Goal: Feedback & Contribution: Submit feedback/report problem

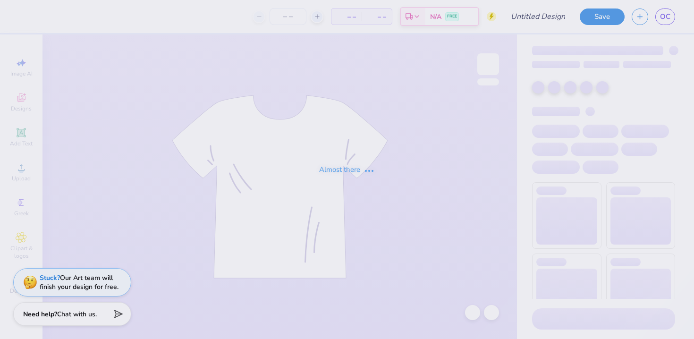
type input "[GEOGRAPHIC_DATA] : [PERSON_NAME]"
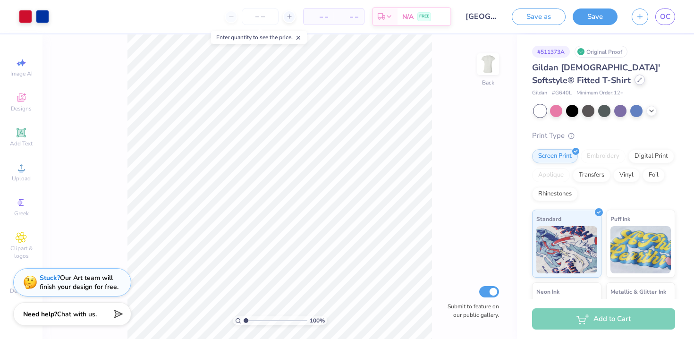
click at [637, 81] on icon at bounding box center [639, 79] width 5 height 5
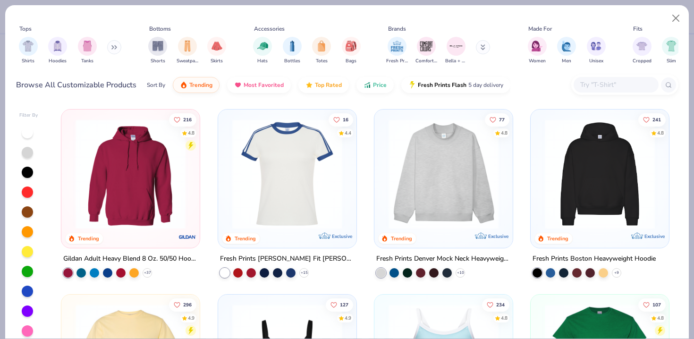
click at [303, 153] on img at bounding box center [286, 174] width 119 height 110
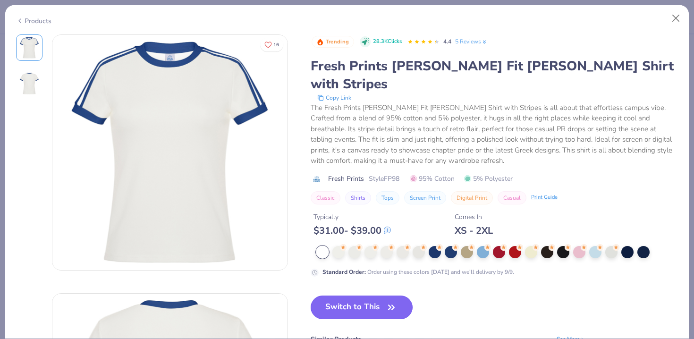
click at [353, 299] on button "Switch to This" at bounding box center [362, 307] width 102 height 24
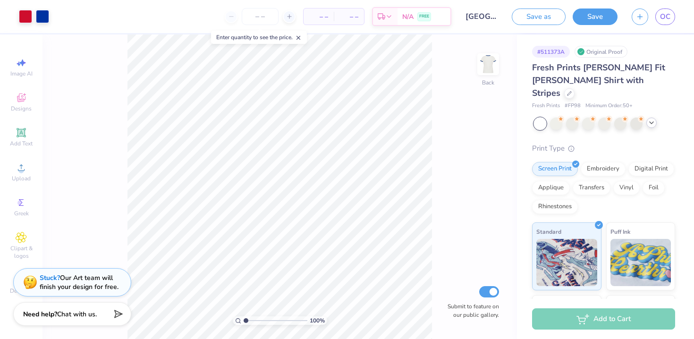
click at [648, 119] on icon at bounding box center [651, 123] width 8 height 8
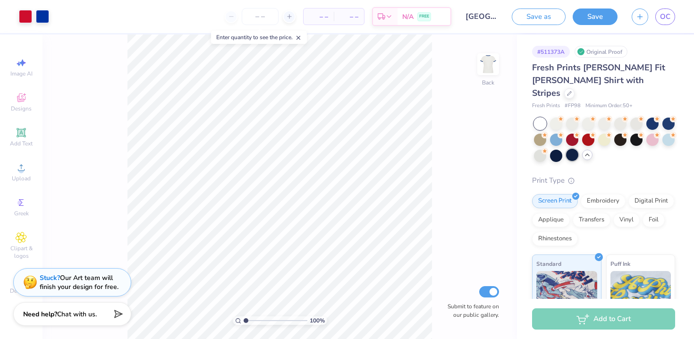
click at [574, 149] on div at bounding box center [572, 155] width 12 height 12
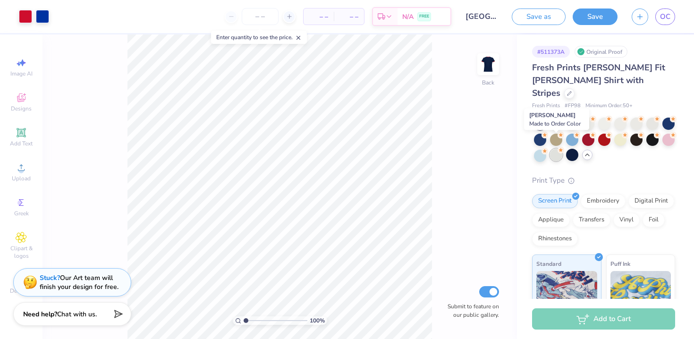
click at [556, 149] on div at bounding box center [556, 155] width 12 height 12
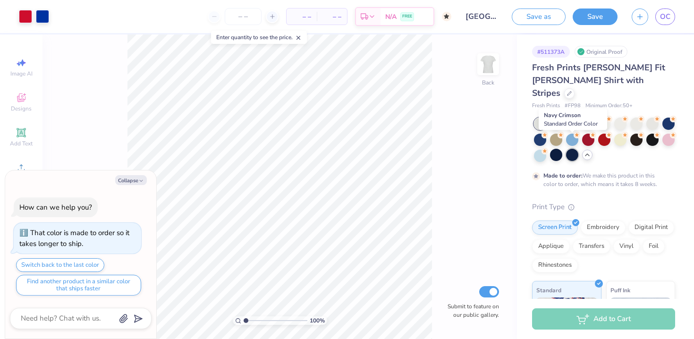
click at [570, 149] on div at bounding box center [572, 155] width 12 height 12
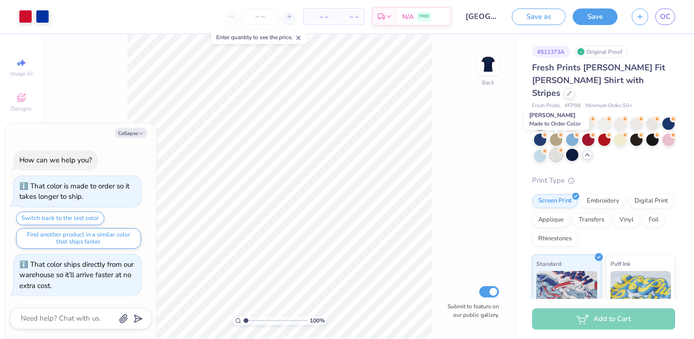
click at [553, 149] on div at bounding box center [556, 155] width 12 height 12
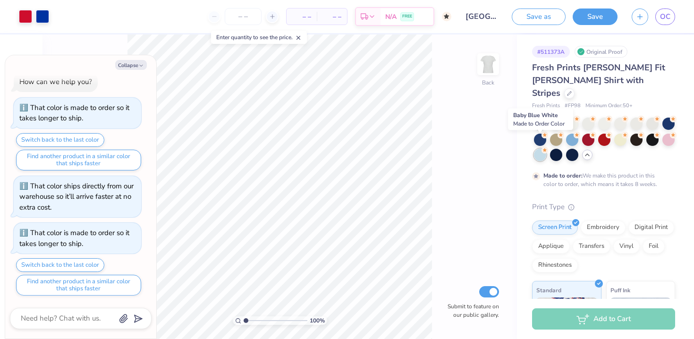
click at [538, 149] on div at bounding box center [540, 155] width 12 height 12
click at [554, 117] on div at bounding box center [556, 123] width 12 height 12
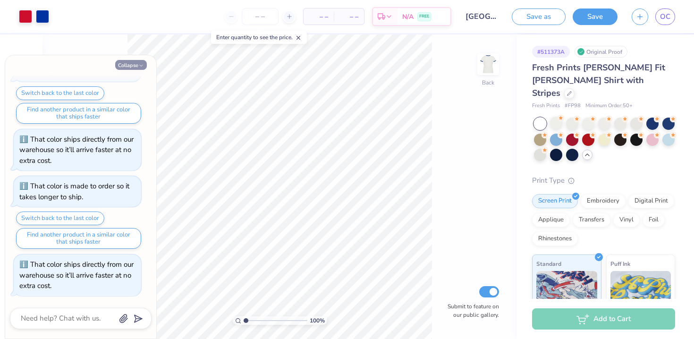
click at [137, 64] on button "Collapse" at bounding box center [131, 65] width 32 height 10
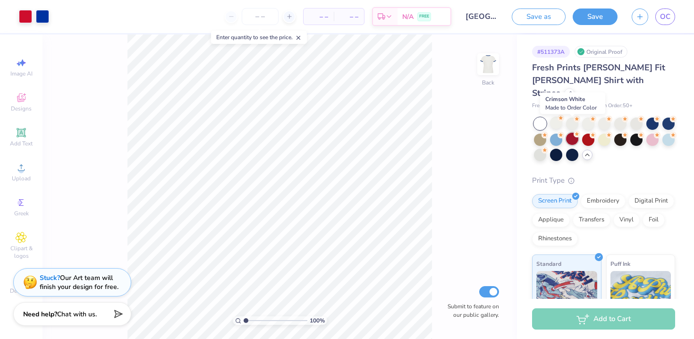
click at [575, 133] on div at bounding box center [572, 139] width 12 height 12
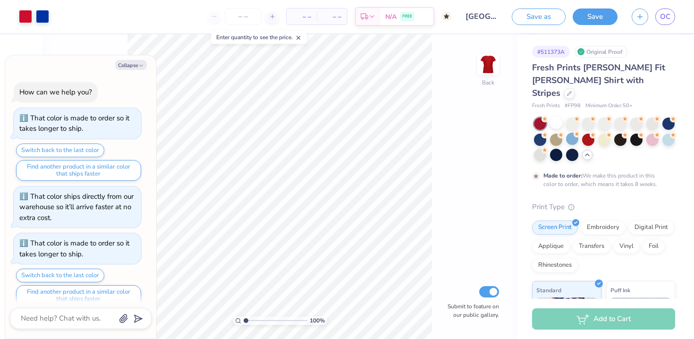
scroll to position [135, 0]
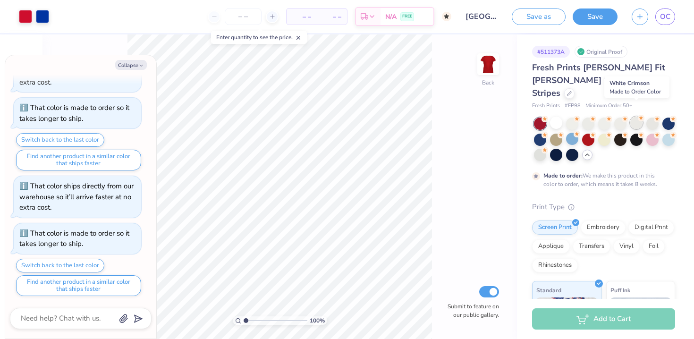
click at [637, 117] on div at bounding box center [636, 123] width 12 height 12
click at [655, 117] on div at bounding box center [652, 123] width 12 height 12
click at [667, 117] on div at bounding box center [668, 123] width 12 height 12
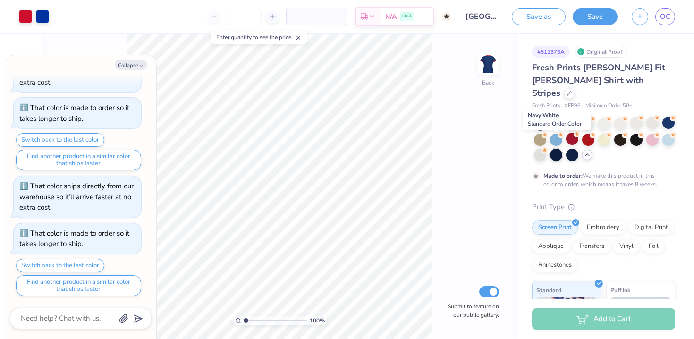
click at [554, 149] on div at bounding box center [556, 155] width 12 height 12
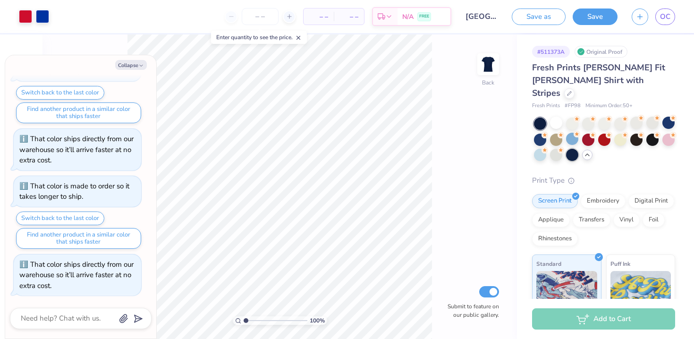
click at [566, 149] on div at bounding box center [572, 155] width 12 height 12
click at [538, 149] on div at bounding box center [540, 155] width 12 height 12
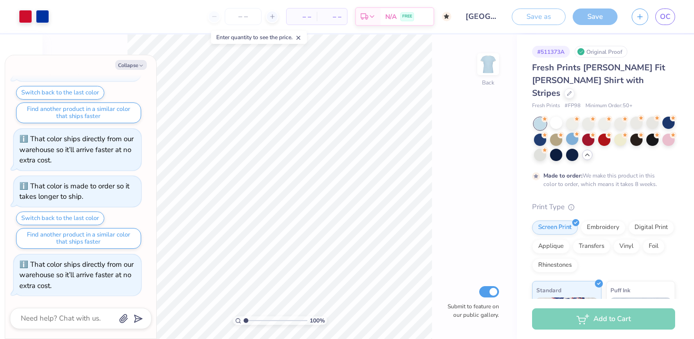
scroll to position [261, 0]
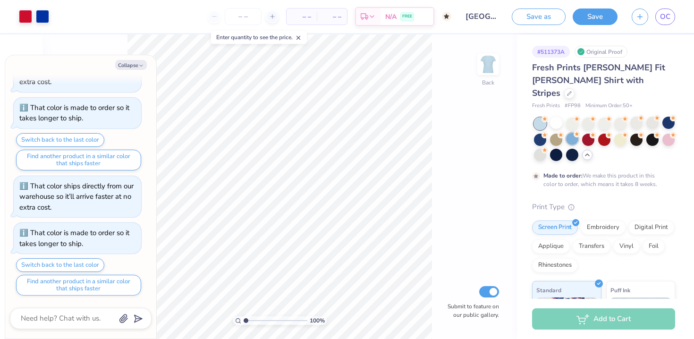
click at [571, 133] on div at bounding box center [572, 139] width 12 height 12
click at [590, 133] on div at bounding box center [588, 139] width 12 height 12
click at [602, 133] on div at bounding box center [604, 139] width 12 height 12
click at [635, 117] on div at bounding box center [636, 123] width 12 height 12
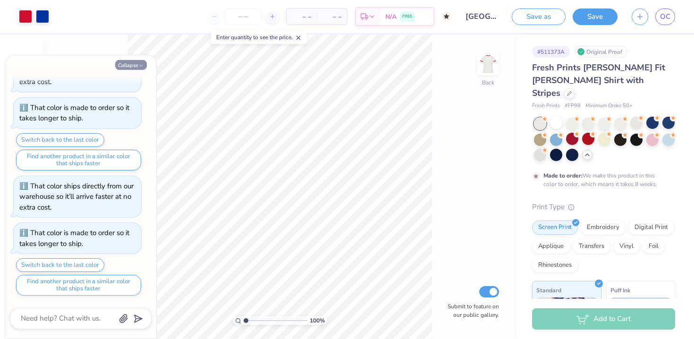
click at [130, 64] on button "Collapse" at bounding box center [131, 65] width 32 height 10
type textarea "x"
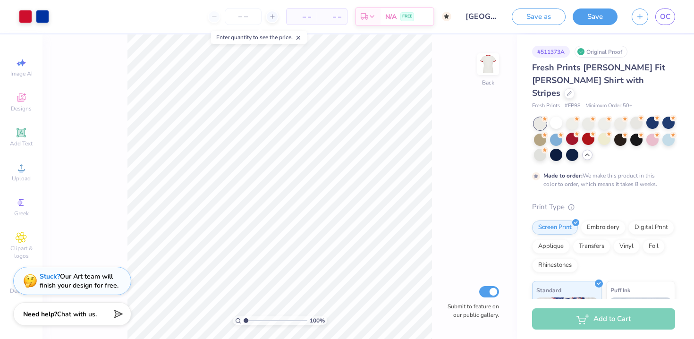
click at [84, 284] on div "Stuck? Our Art team will finish your design for free." at bounding box center [79, 281] width 79 height 18
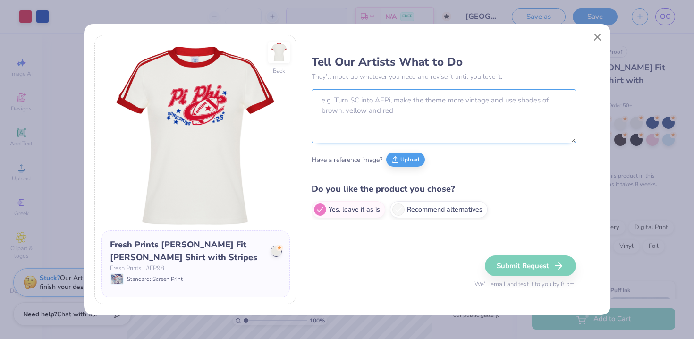
click at [452, 116] on textarea at bounding box center [443, 116] width 264 height 54
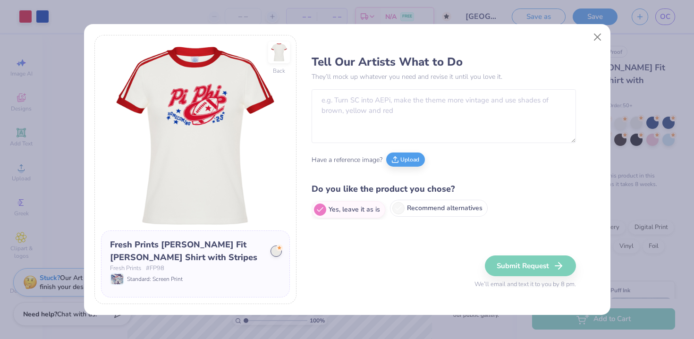
click at [437, 207] on label "Recommend alternatives" at bounding box center [439, 208] width 98 height 17
click at [318, 207] on input "Recommend alternatives" at bounding box center [314, 210] width 6 height 6
radio input "true"
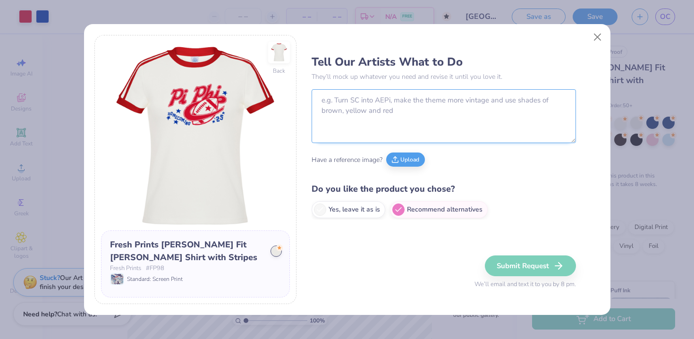
click at [440, 94] on textarea at bounding box center [443, 116] width 264 height 54
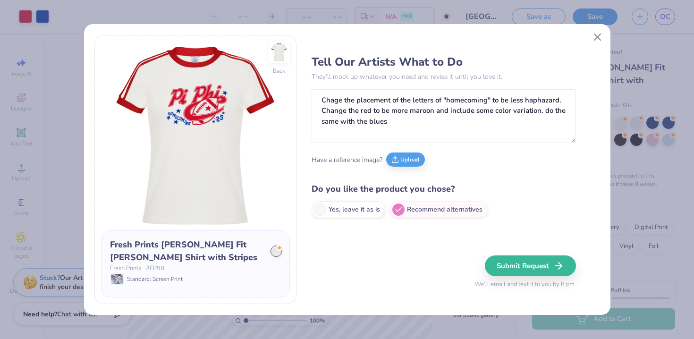
click at [400, 252] on div "Tell Our Artists What to Do They’ll mock up whatever you need and revise it unt…" at bounding box center [455, 169] width 288 height 269
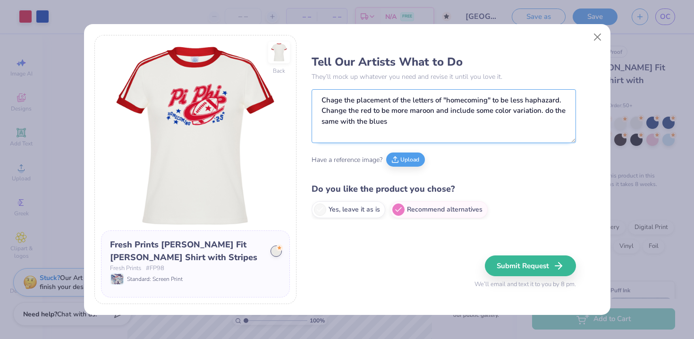
click at [409, 126] on textarea "Chage the placement of the letters of "homecoming" to be less haphazard. Change…" at bounding box center [443, 116] width 264 height 54
type textarea "Chage the placement of the letters of "homecoming" to be less haphazard. Change…"
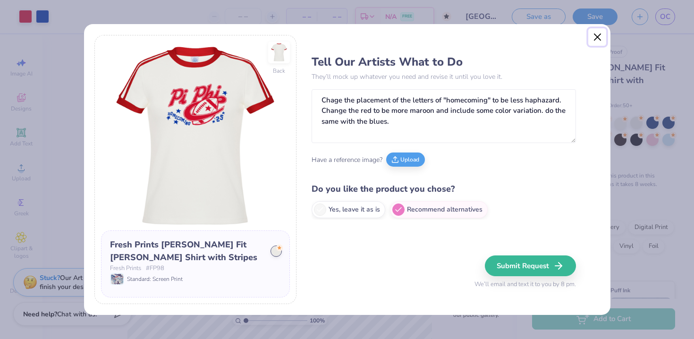
click at [597, 38] on button "Close" at bounding box center [597, 37] width 18 height 18
radio input "true"
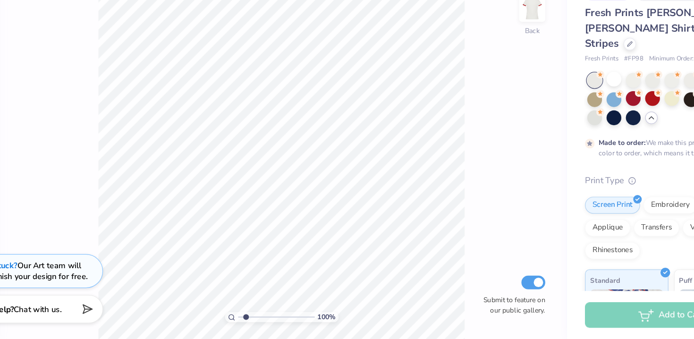
click at [250, 320] on input "range" at bounding box center [276, 320] width 64 height 8
click at [261, 319] on input "range" at bounding box center [276, 320] width 64 height 8
type input "2.54"
click at [255, 320] on input "range" at bounding box center [276, 320] width 64 height 8
type input "0.34"
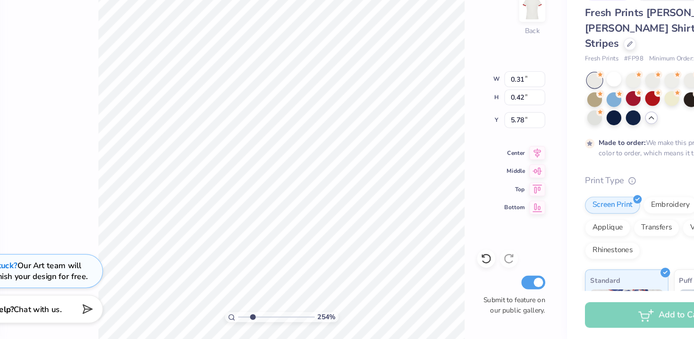
type input "0.47"
type input "5.72"
type input "0.31"
type input "0.42"
type input "5.76"
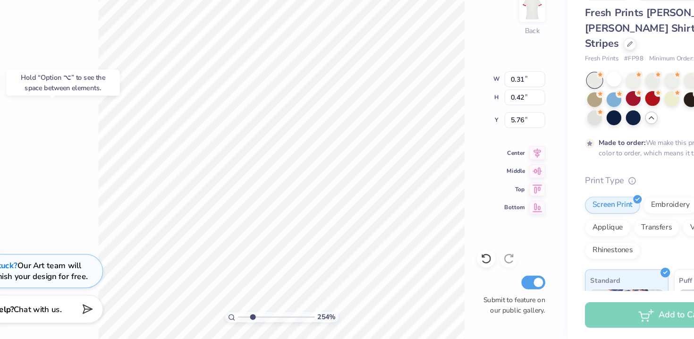
type input "0.65"
type input "0.47"
type input "5.72"
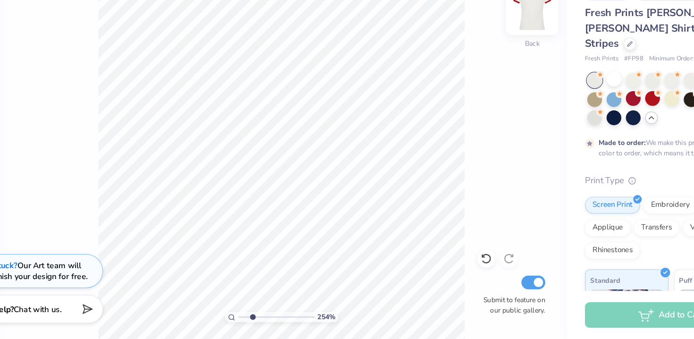
click at [486, 59] on img at bounding box center [488, 64] width 38 height 38
type input "1"
drag, startPoint x: 256, startPoint y: 319, endPoint x: 244, endPoint y: 319, distance: 12.3
click at [244, 319] on input "range" at bounding box center [276, 320] width 64 height 8
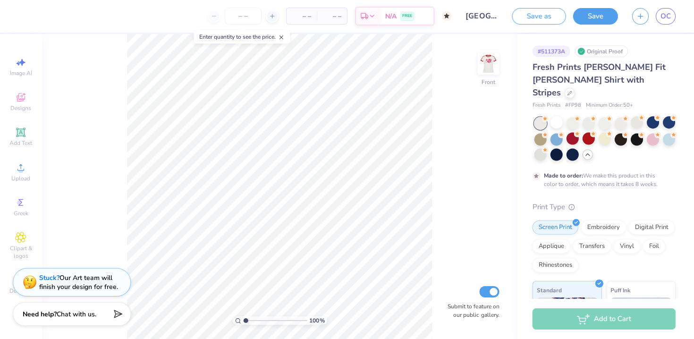
scroll to position [0, 0]
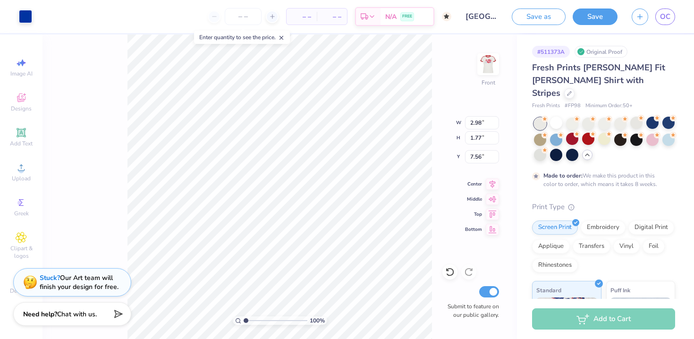
type input "8.56"
type input "5.09"
type input "4.24"
type input "9.30"
type input "1.81"
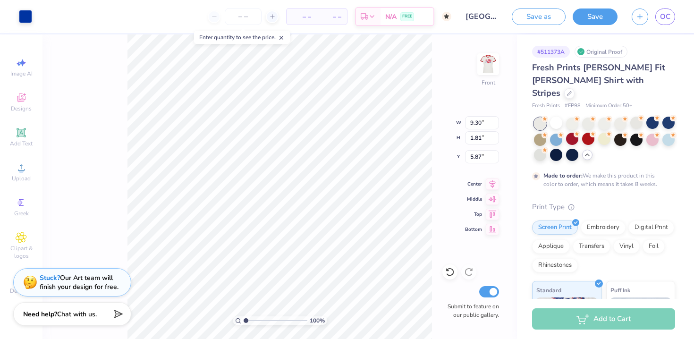
type input "2.10"
click at [490, 68] on img at bounding box center [488, 64] width 38 height 38
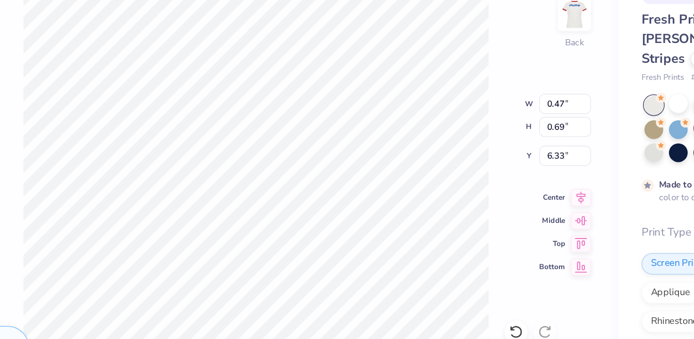
type input "6.44"
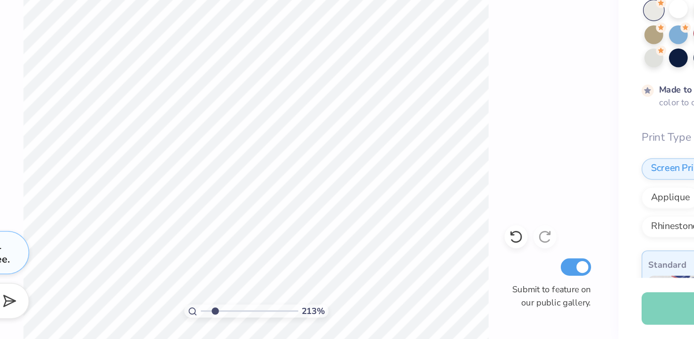
type input "2.13"
click at [252, 322] on input "range" at bounding box center [276, 320] width 64 height 8
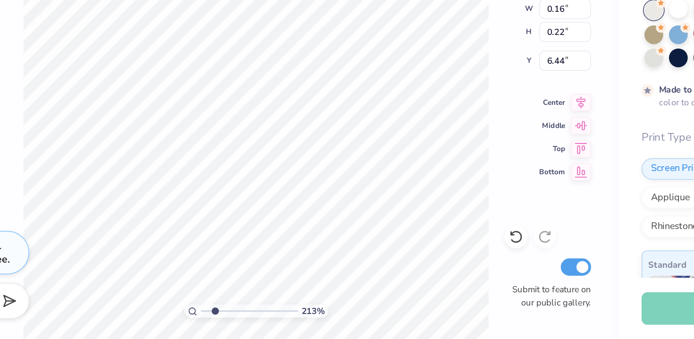
type input "0.69"
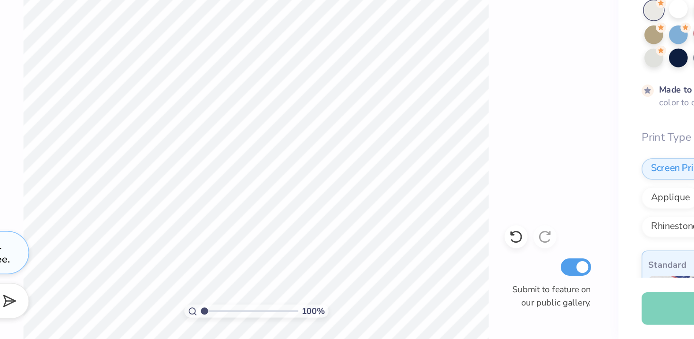
drag, startPoint x: 252, startPoint y: 321, endPoint x: 231, endPoint y: 322, distance: 21.3
type input "1"
click at [244, 322] on input "range" at bounding box center [276, 320] width 64 height 8
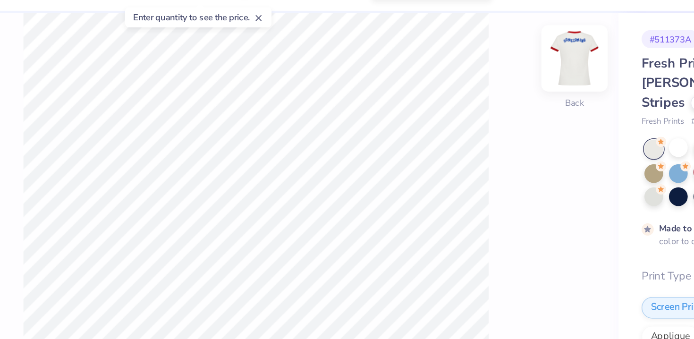
click at [486, 69] on img at bounding box center [488, 64] width 38 height 38
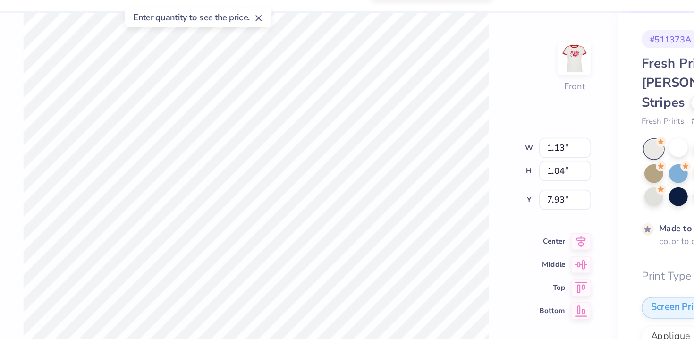
type input "6.37"
type input "5.83"
type input "3.26"
type input "2.18"
type input "3.76"
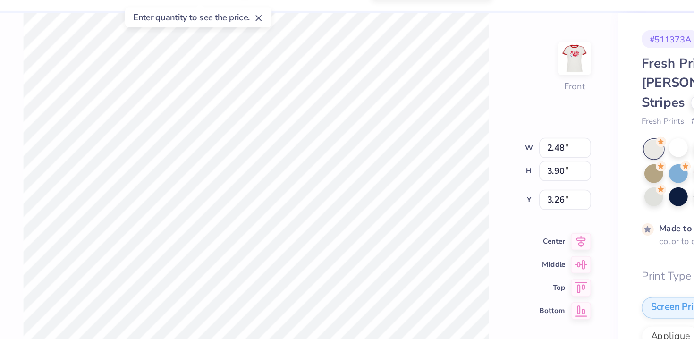
type input "3.35"
type input "4.21"
type input "2.64"
type input "3.88"
type input "5.20"
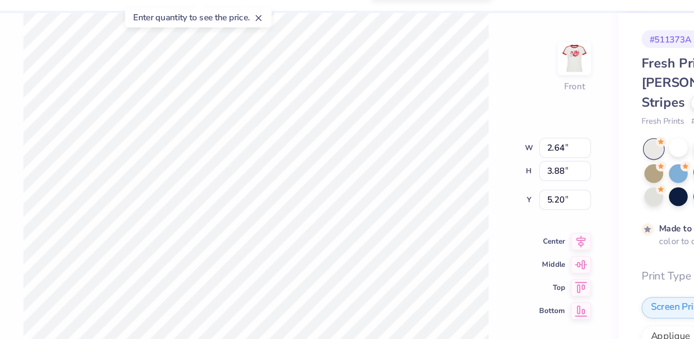
type input "2.22"
type input "3.74"
type input "4.23"
type input "0.88"
type input "1.24"
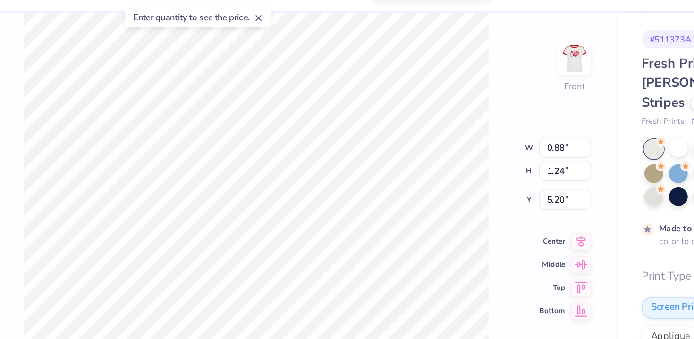
type input "4.21"
type input "5.30"
type input "3.90"
type input "4.11"
click at [492, 184] on icon at bounding box center [492, 182] width 13 height 11
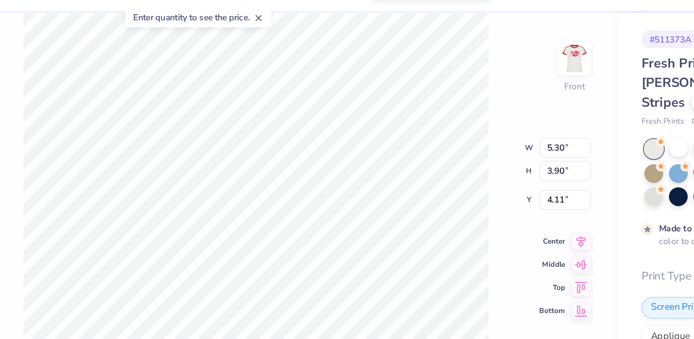
type input "7.74"
type input "5.70"
type input "3.90"
type input "8.90"
type input "6.55"
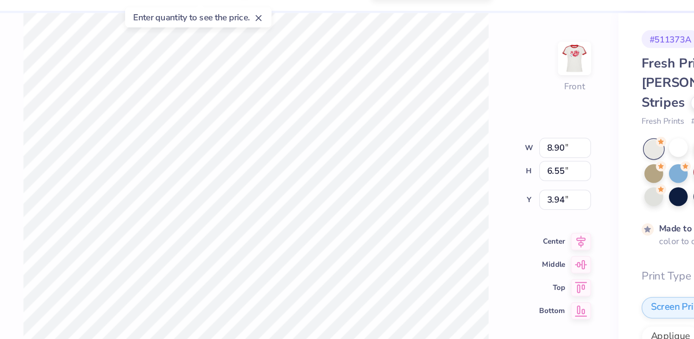
type input "3.89"
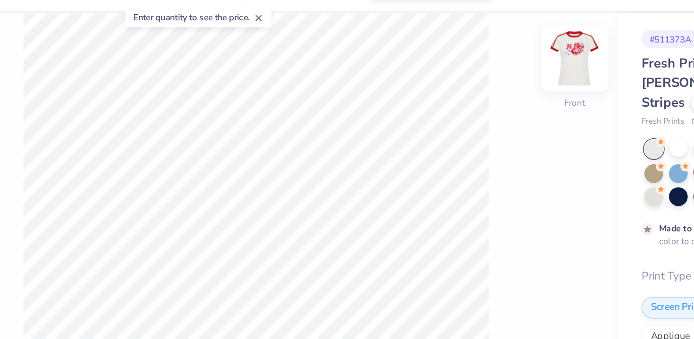
click at [490, 61] on img at bounding box center [488, 64] width 38 height 38
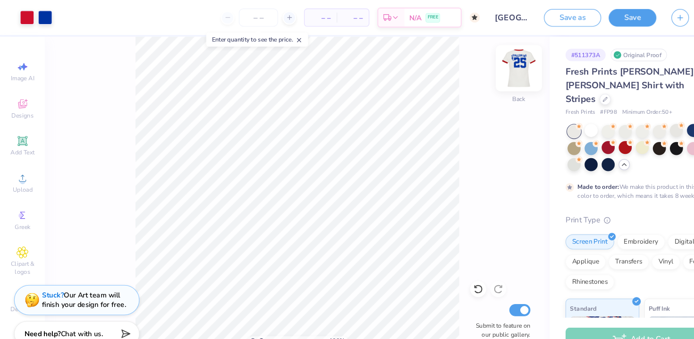
click at [483, 71] on img at bounding box center [488, 64] width 38 height 38
click at [481, 69] on img at bounding box center [488, 64] width 38 height 38
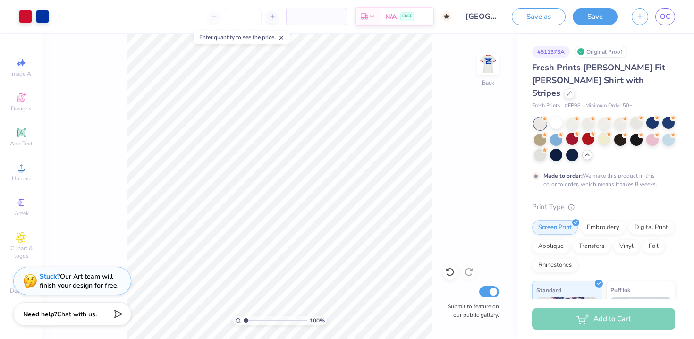
click at [77, 276] on div "Stuck? Our Art team will finish your design for free." at bounding box center [79, 281] width 79 height 18
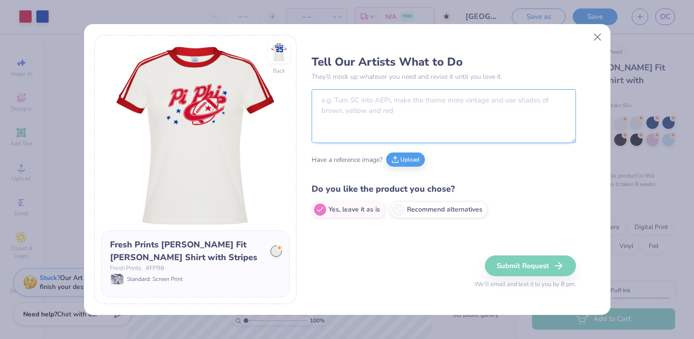
click at [351, 107] on textarea at bounding box center [443, 116] width 264 height 54
paste textarea "Chage the placement of the letters of "homecoming" to be less haphazard. Change…"
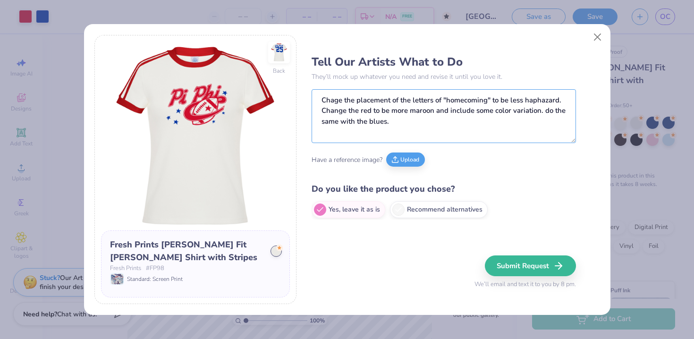
drag, startPoint x: 563, startPoint y: 100, endPoint x: 259, endPoint y: 89, distance: 304.6
click at [259, 89] on div "Back Fresh Prints Simone Slim Fit Ringer Shirt with Stripes Fresh Prints # FP98…" at bounding box center [346, 169] width 505 height 269
click at [414, 109] on textarea "Change the red to be more maroon and include some color variation. do the same …" at bounding box center [443, 116] width 264 height 54
click at [544, 101] on textarea "Change the red to be more maroon and include some color variation. do the same …" at bounding box center [443, 116] width 264 height 54
click at [479, 113] on textarea "Change the red to be more maroon and include some color variation, do the same …" at bounding box center [443, 116] width 264 height 54
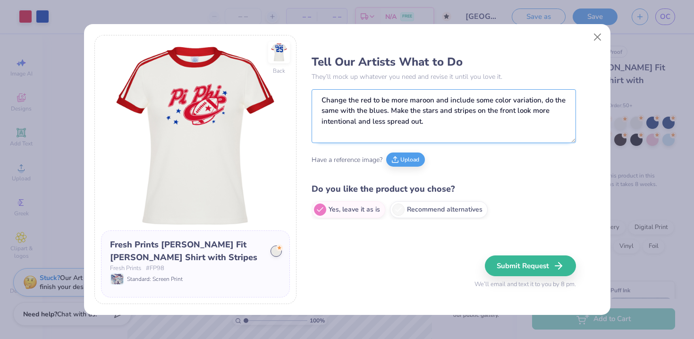
paste textarea "Chage the placement of the letters of "homecoming" to be less haphazard."
click at [436, 125] on textarea "Change the red to be more maroon and include some color variation, do the same …" at bounding box center [443, 116] width 264 height 54
click at [437, 131] on textarea "Change the red to be more maroon and include some color variation, do the same …" at bounding box center [443, 116] width 264 height 54
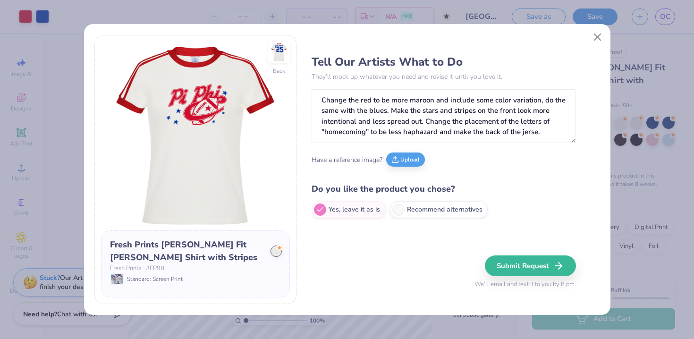
click at [436, 200] on div "Do you like the product you chose? Yes, leave it as is Recommend alternatives" at bounding box center [443, 200] width 264 height 36
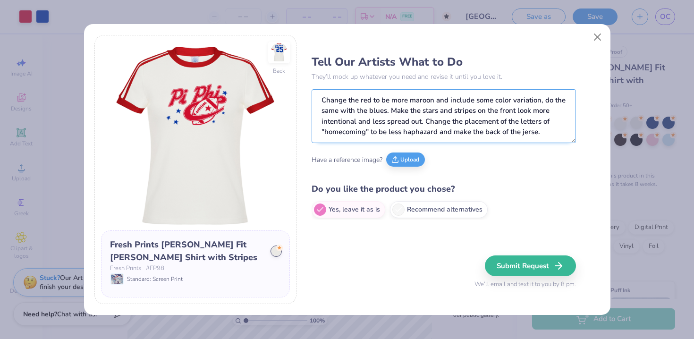
click at [527, 135] on textarea "Change the red to be more maroon and include some color variation, do the same …" at bounding box center [443, 116] width 264 height 54
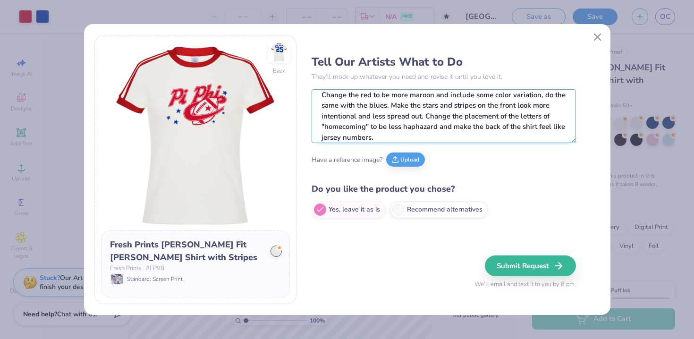
click at [500, 133] on textarea "Change the red to be more maroon and include some color variation, do the same …" at bounding box center [443, 116] width 264 height 54
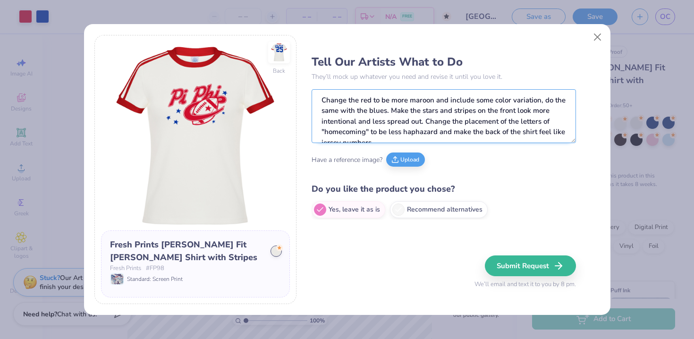
scroll to position [10, 0]
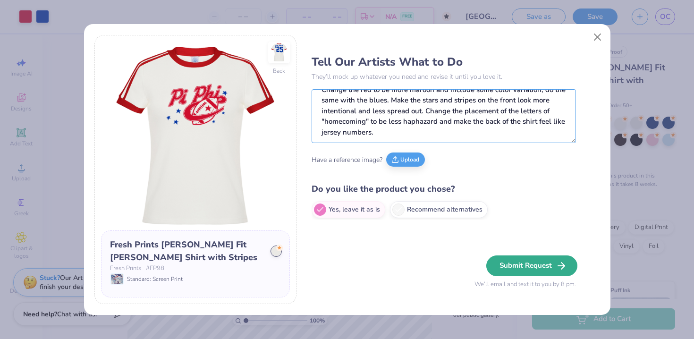
type textarea "Change the red to be more maroon and include some color variation, do the same …"
click at [534, 267] on button "Submit Request" at bounding box center [531, 265] width 91 height 21
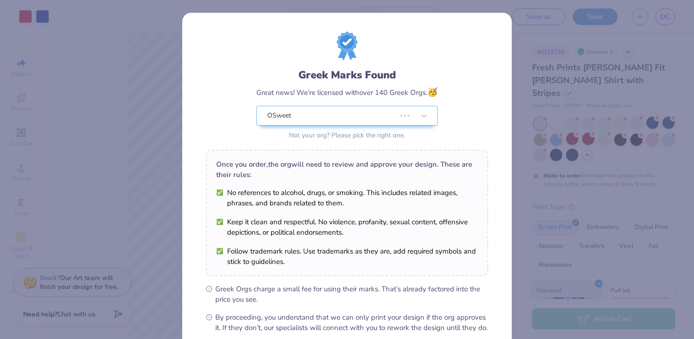
click at [447, 88] on div "Greek Marks Found Great news! We’re licensed with over 140 Greek Orgs. 🥳 OSweet…" at bounding box center [347, 87] width 282 height 110
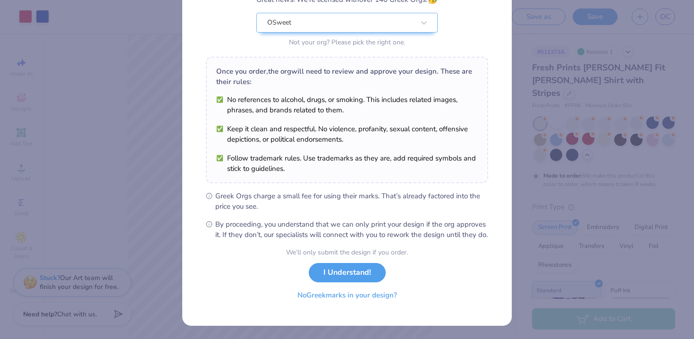
click at [353, 296] on button "No Greek marks in your design?" at bounding box center [347, 295] width 116 height 19
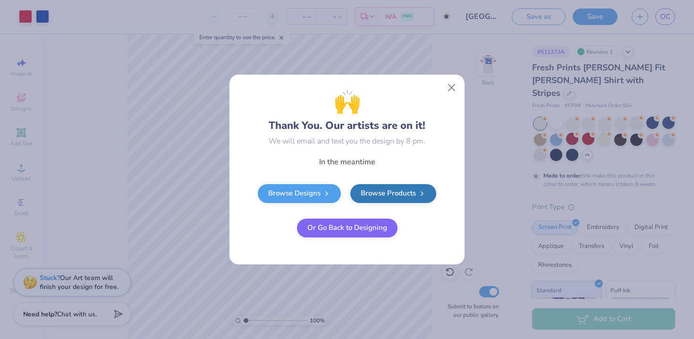
scroll to position [0, 0]
click at [453, 90] on button "Close" at bounding box center [452, 88] width 18 height 18
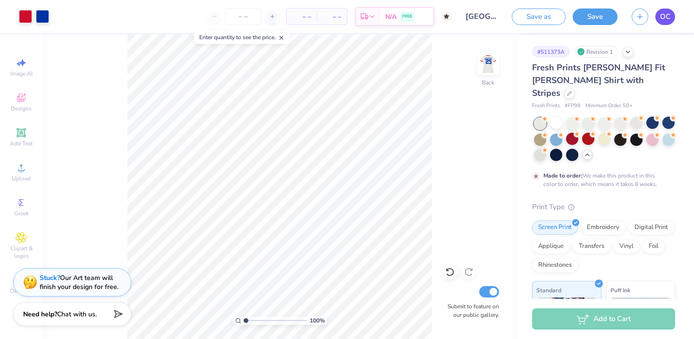
click at [664, 17] on span "OC" at bounding box center [665, 16] width 10 height 11
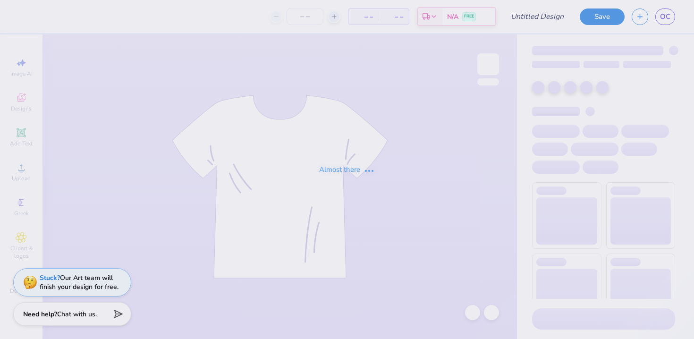
type input "Homecoming '25 3"
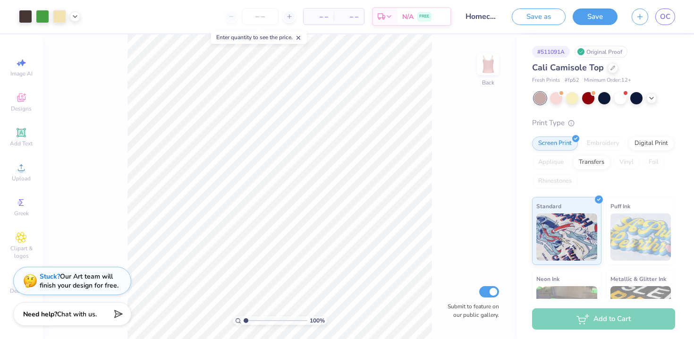
click at [92, 283] on div "Stuck? Our Art team will finish your design for free." at bounding box center [79, 281] width 79 height 18
click at [50, 273] on strong "Stuck?" at bounding box center [50, 276] width 20 height 9
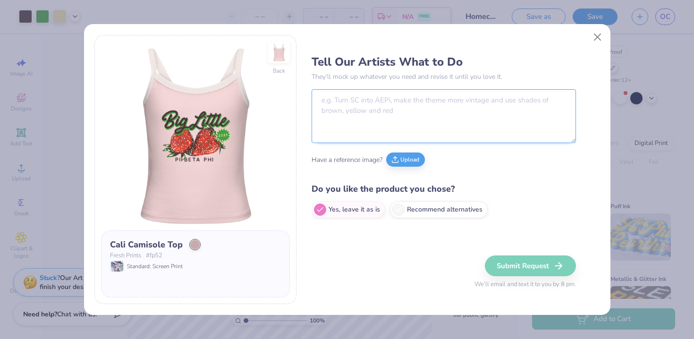
click at [412, 100] on textarea at bounding box center [443, 116] width 264 height 54
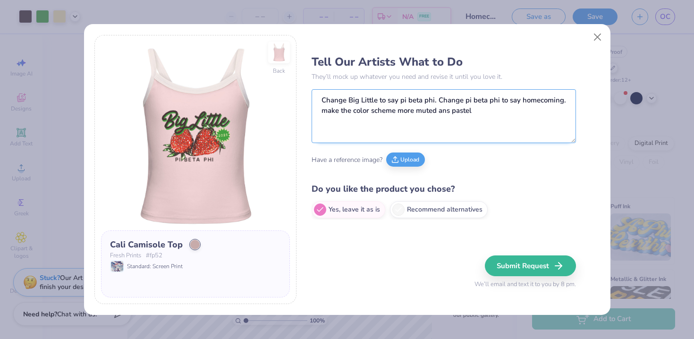
click at [450, 114] on textarea "Change Big Little to say pi beta phi. Change pi beta phi to say homecoming. mak…" at bounding box center [443, 116] width 264 height 54
type textarea "Change Big Little to say pi beta phi. Change pi beta phi to say homecoming. mak…"
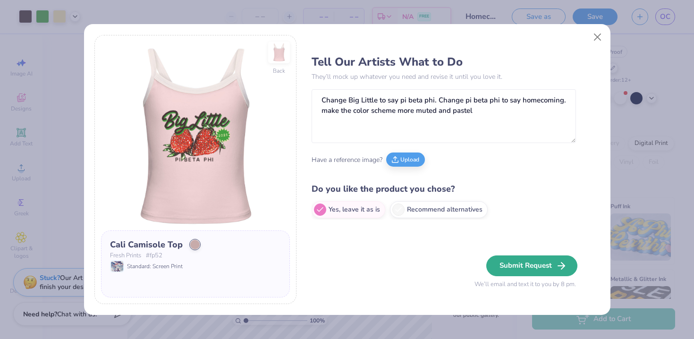
click at [558, 266] on icon "button" at bounding box center [560, 265] width 11 height 11
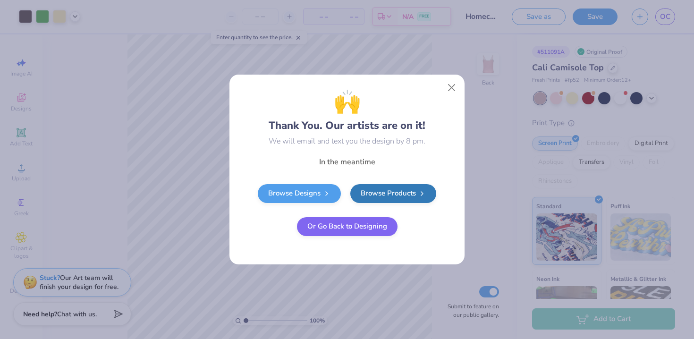
click at [355, 227] on button "Or Go Back to Designing" at bounding box center [347, 226] width 101 height 19
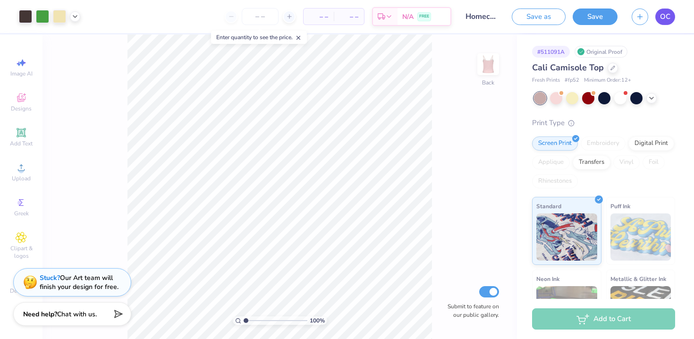
click at [664, 13] on span "OC" at bounding box center [665, 16] width 10 height 11
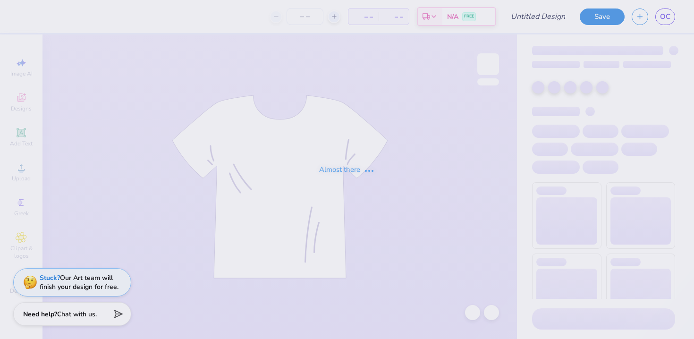
type input "Homecoming '25 Design 1"
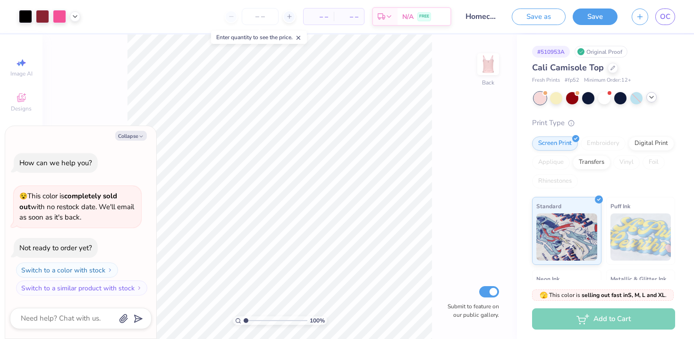
click at [650, 98] on icon at bounding box center [651, 97] width 8 height 8
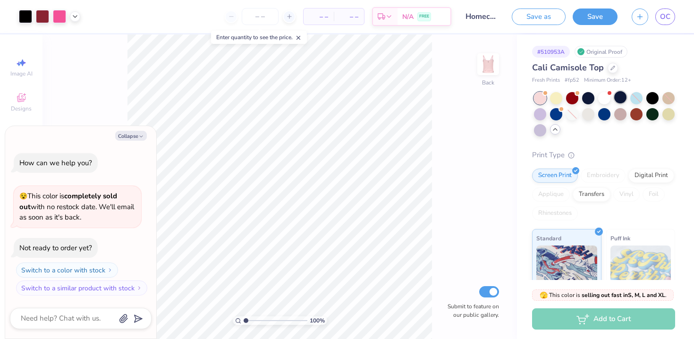
click at [622, 96] on div at bounding box center [620, 97] width 12 height 12
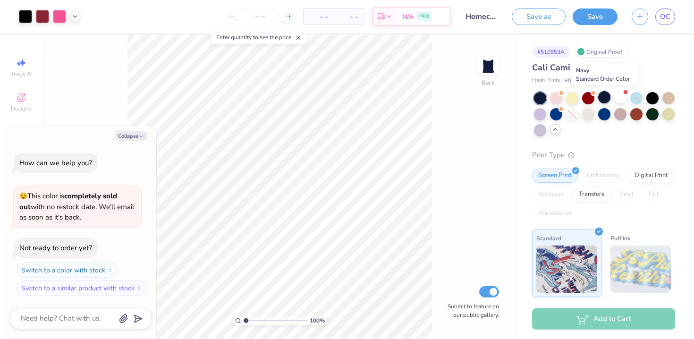
click at [603, 97] on div at bounding box center [604, 97] width 12 height 12
click at [603, 99] on div at bounding box center [604, 97] width 12 height 12
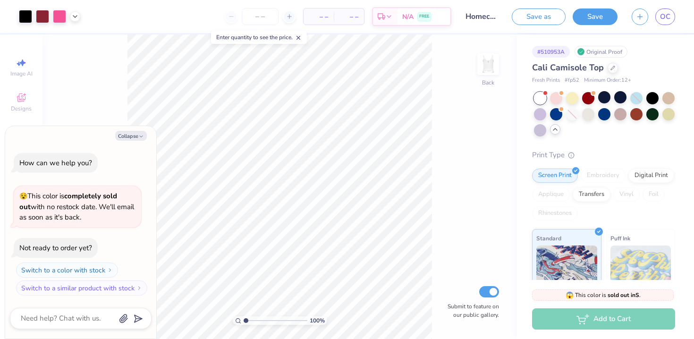
scroll to position [73, 0]
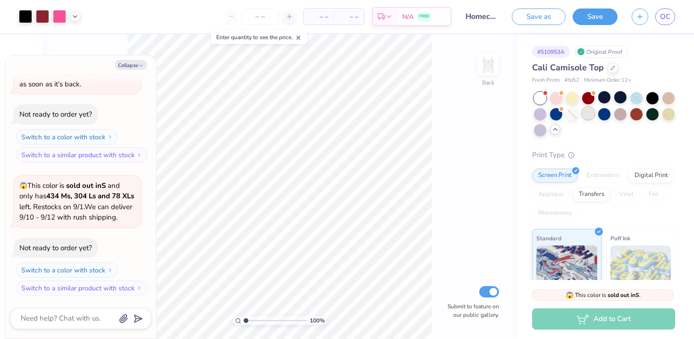
click at [585, 113] on div at bounding box center [588, 113] width 12 height 12
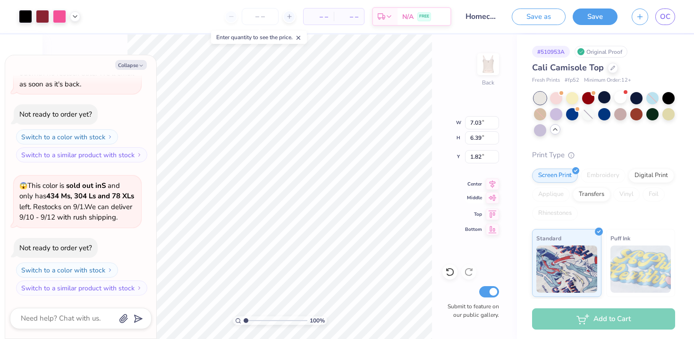
type textarea "x"
type input "1.82"
click at [497, 197] on icon at bounding box center [492, 197] width 13 height 11
type textarea "x"
type input "3.31"
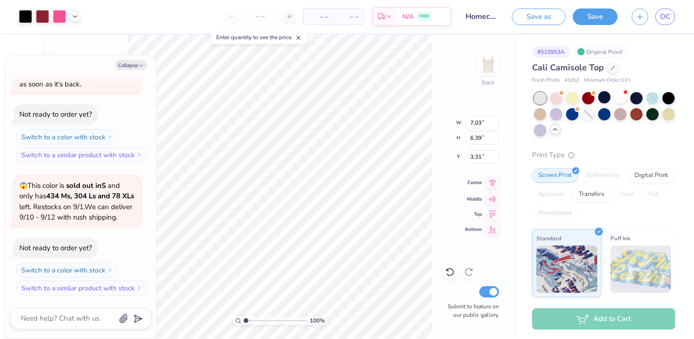
click at [491, 182] on icon at bounding box center [492, 183] width 6 height 8
type textarea "x"
type input "1.36"
type textarea "x"
type input "1.88"
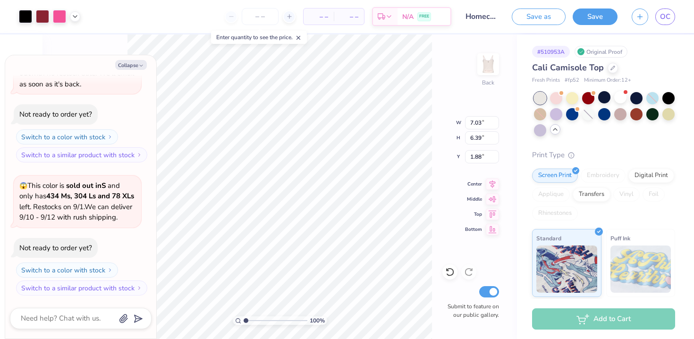
type textarea "x"
type input "0.50"
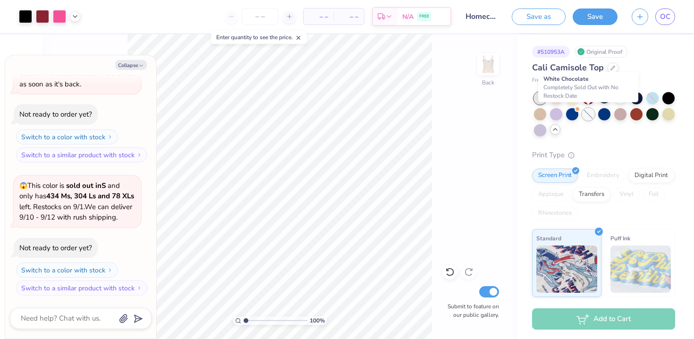
click at [590, 111] on div at bounding box center [588, 114] width 12 height 12
click at [585, 112] on div at bounding box center [588, 114] width 12 height 12
click at [609, 71] on div at bounding box center [612, 67] width 10 height 10
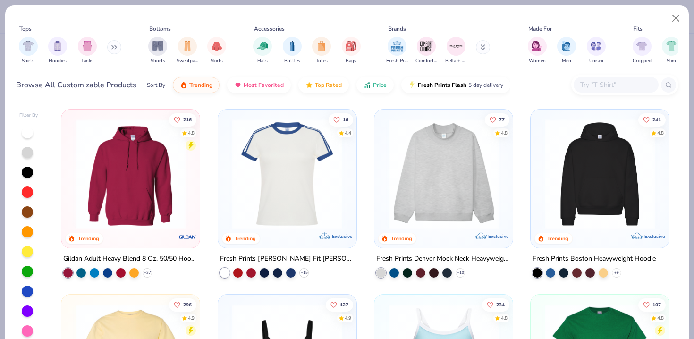
click at [111, 49] on button at bounding box center [114, 47] width 14 height 14
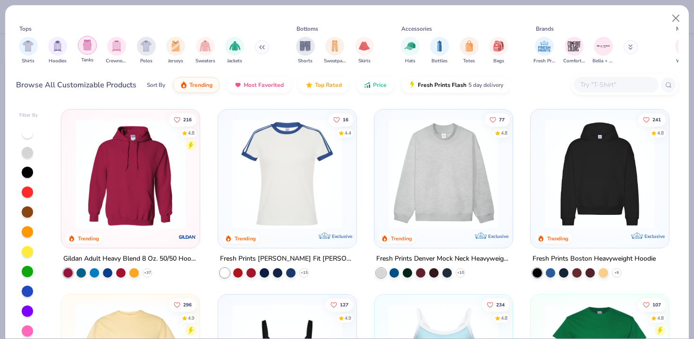
click at [86, 49] on img "filter for Tanks" at bounding box center [87, 45] width 10 height 11
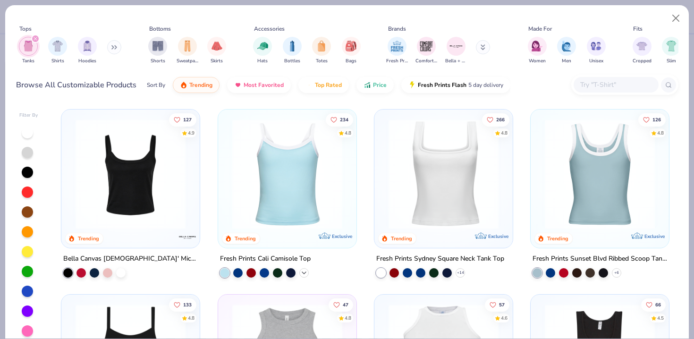
click at [303, 271] on icon at bounding box center [304, 273] width 8 height 8
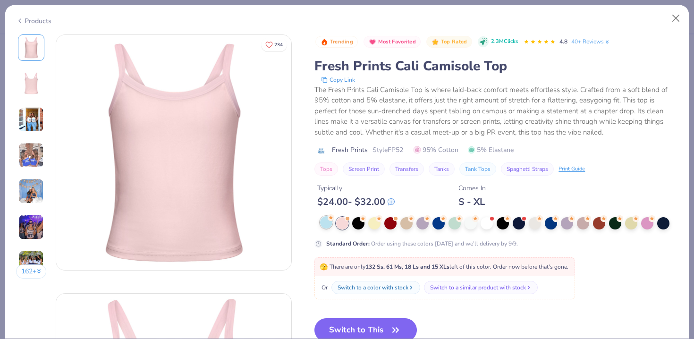
click at [328, 226] on div at bounding box center [326, 222] width 12 height 12
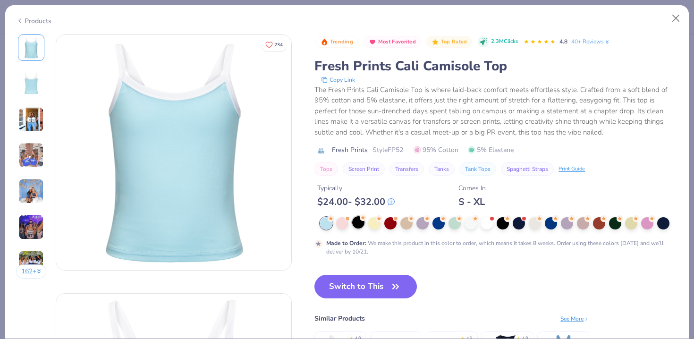
click at [357, 226] on div at bounding box center [358, 222] width 12 height 12
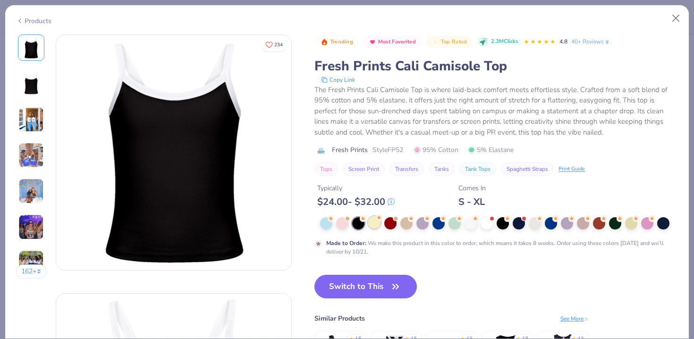
click at [376, 226] on div at bounding box center [374, 222] width 12 height 12
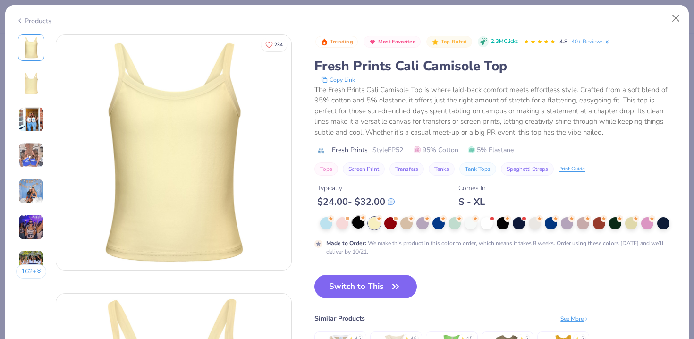
click at [359, 225] on div at bounding box center [358, 222] width 12 height 12
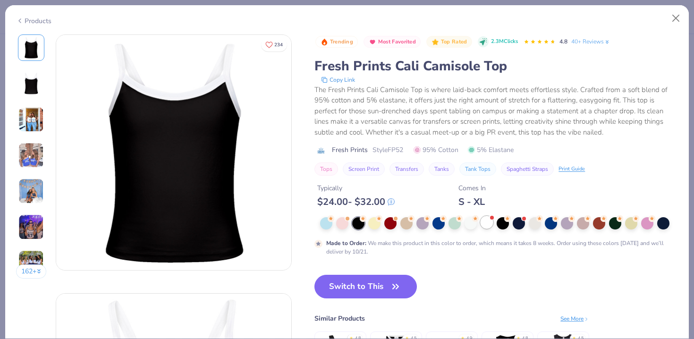
click at [487, 223] on div at bounding box center [486, 222] width 12 height 12
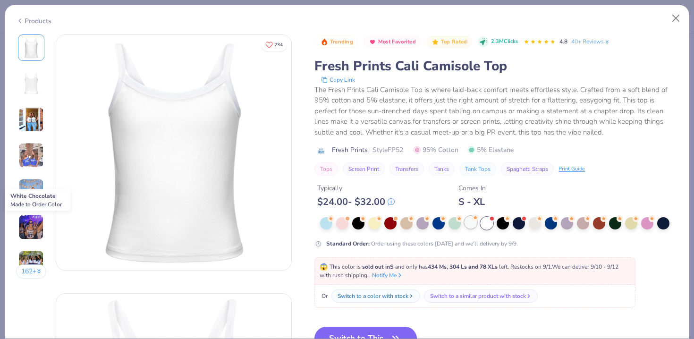
click at [470, 222] on div at bounding box center [470, 222] width 12 height 12
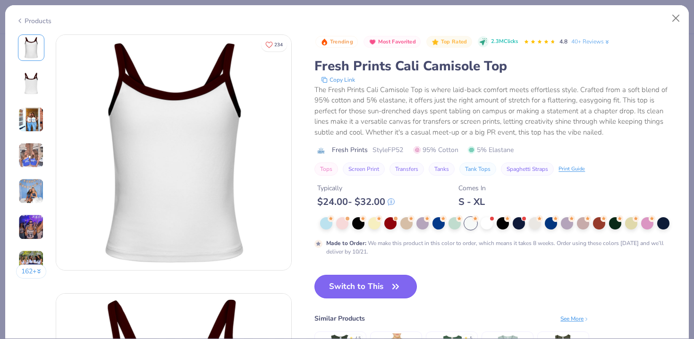
click at [365, 288] on button "Switch to This" at bounding box center [365, 287] width 102 height 24
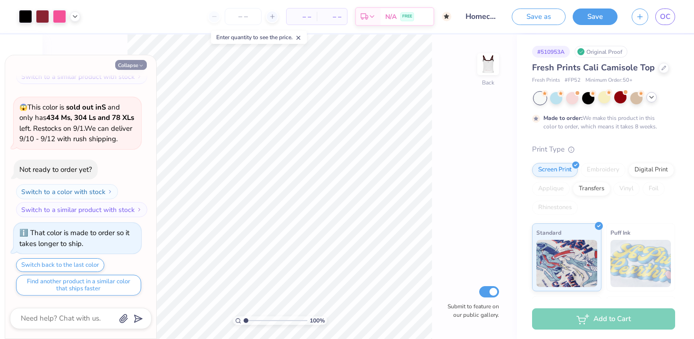
click at [135, 66] on button "Collapse" at bounding box center [131, 65] width 32 height 10
type textarea "x"
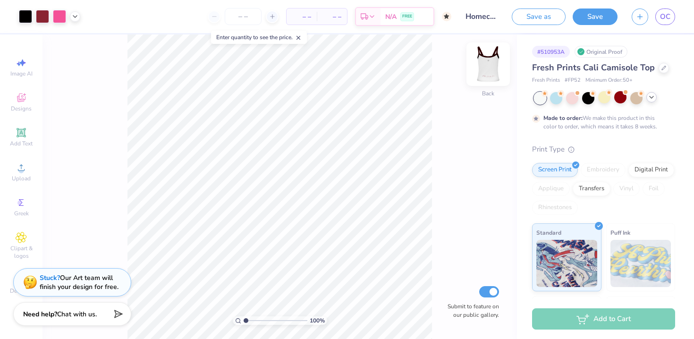
click at [494, 72] on img at bounding box center [488, 64] width 38 height 38
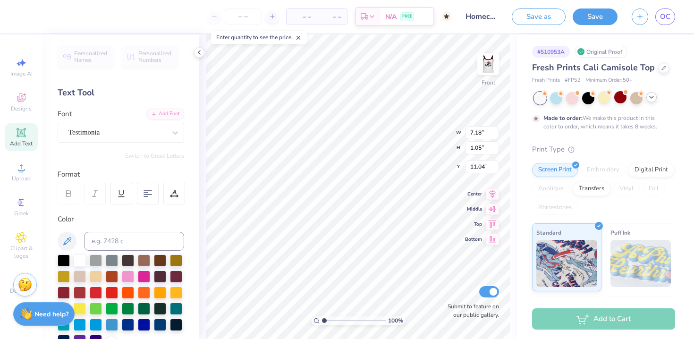
type input "11.70"
type input "8.96"
type input "1.31"
type input "12.20"
type input "0.94"
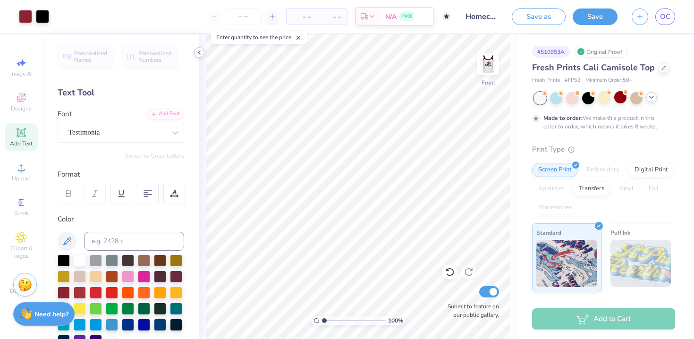
click at [200, 52] on icon at bounding box center [199, 53] width 8 height 8
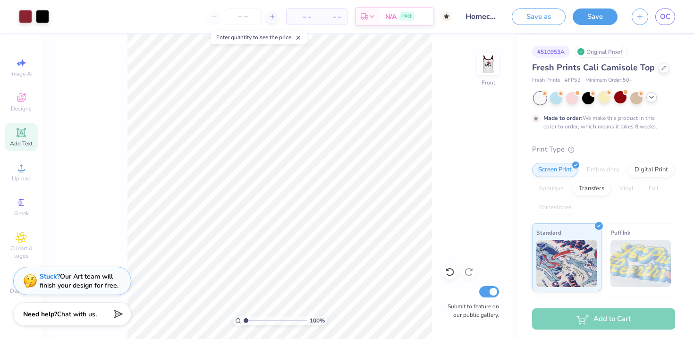
click at [50, 282] on div "Stuck? Our Art team will finish your design for free." at bounding box center [79, 281] width 79 height 18
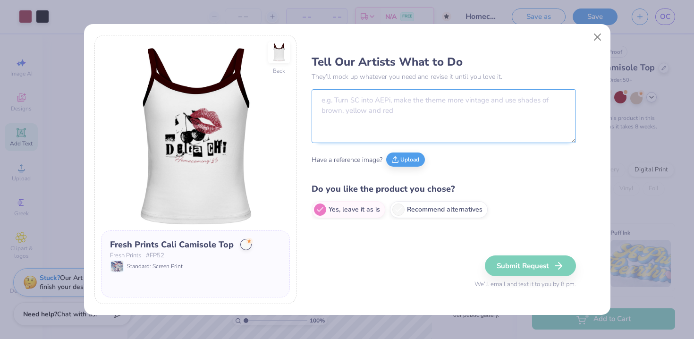
click at [364, 109] on textarea at bounding box center [443, 116] width 264 height 54
paste textarea "Turn Delta Chi into Pi Phi. Incorporate more shades of reds/maroons into the de…"
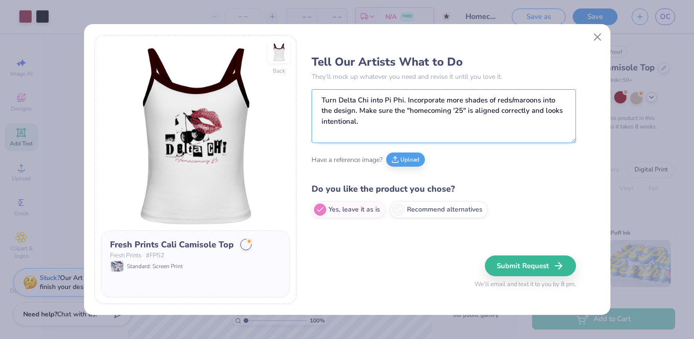
click at [411, 128] on textarea "Turn Delta Chi into Pi Phi. Incorporate more shades of reds/maroons into the de…" at bounding box center [443, 116] width 264 height 54
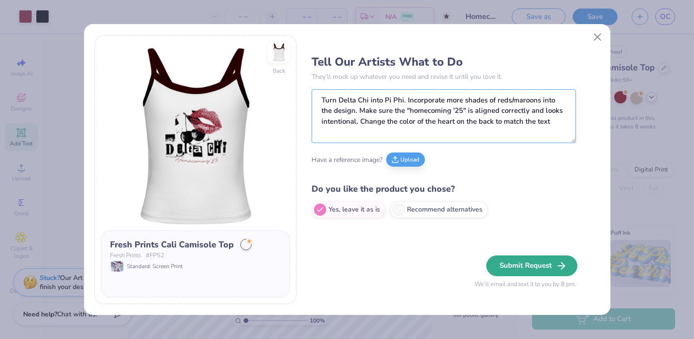
type textarea "Turn Delta Chi into Pi Phi. Incorporate more shades of reds/maroons into the de…"
click at [517, 266] on button "Submit Request" at bounding box center [531, 265] width 91 height 21
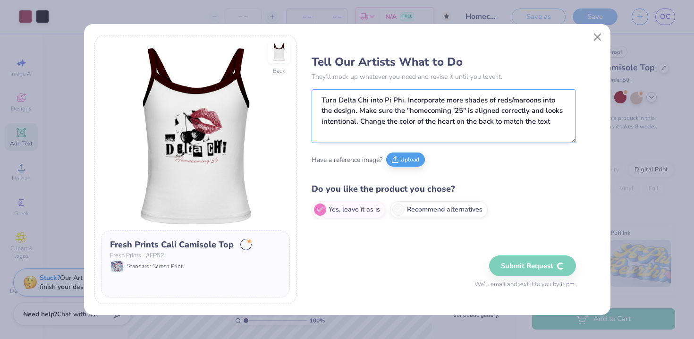
click at [427, 101] on textarea "Turn Delta Chi into Pi Phi. Incorporate more shades of reds/maroons into the de…" at bounding box center [443, 116] width 264 height 54
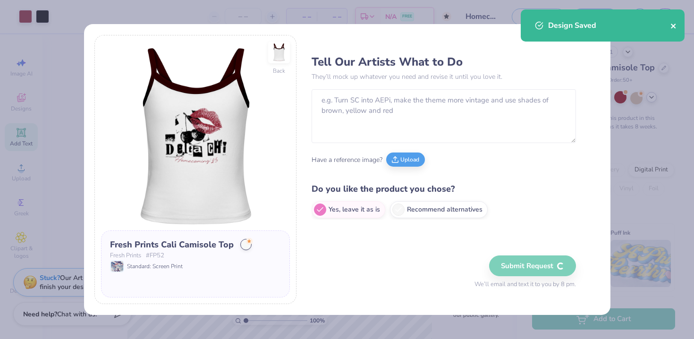
click at [672, 25] on icon "close" at bounding box center [673, 26] width 5 height 5
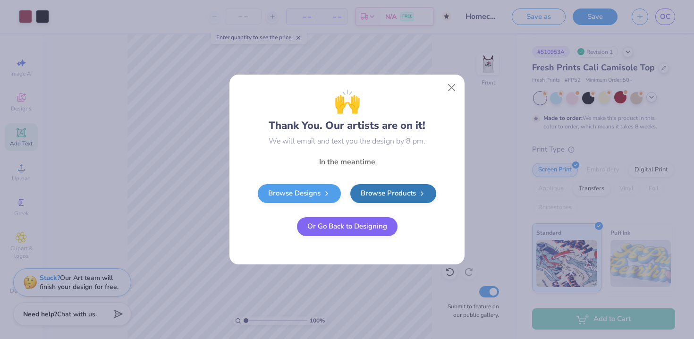
click at [347, 221] on button "Or Go Back to Designing" at bounding box center [347, 226] width 101 height 19
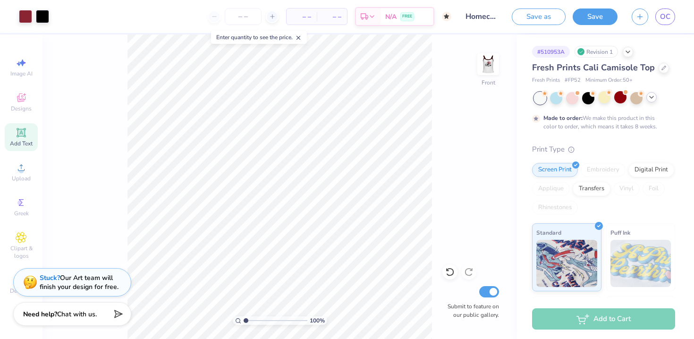
click at [670, 25] on div "Save as Save OC" at bounding box center [603, 16] width 182 height 33
click at [662, 16] on span "OC" at bounding box center [665, 16] width 10 height 11
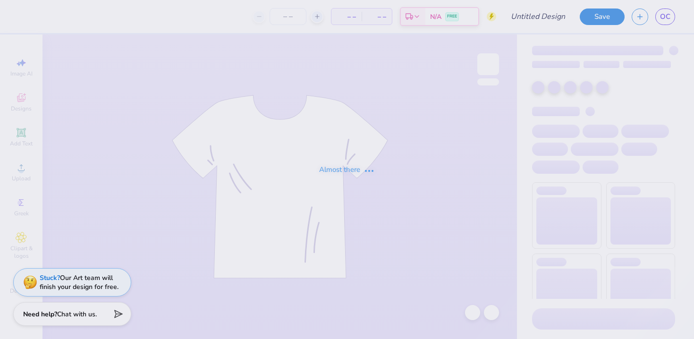
type input "Pi Phi Slope Day 2025"
type input "50"
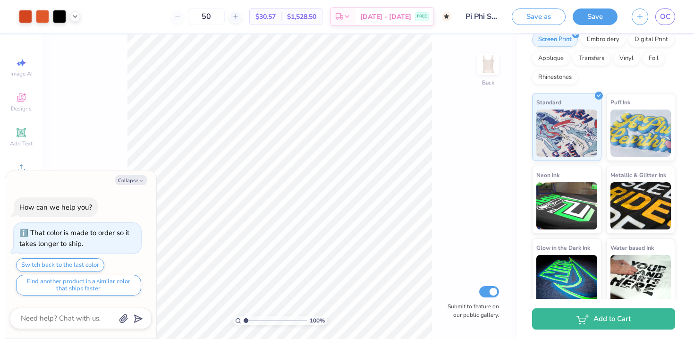
scroll to position [138, 0]
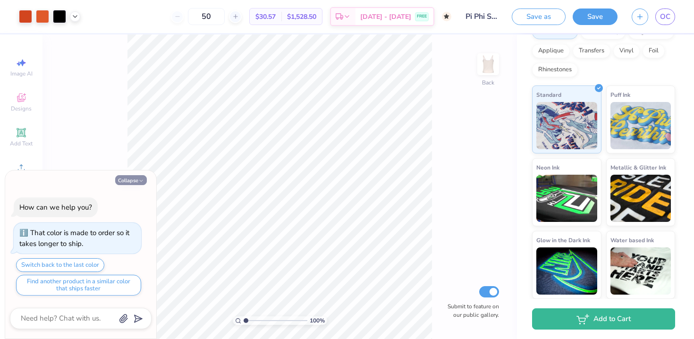
click at [130, 177] on button "Collapse" at bounding box center [131, 180] width 32 height 10
type textarea "x"
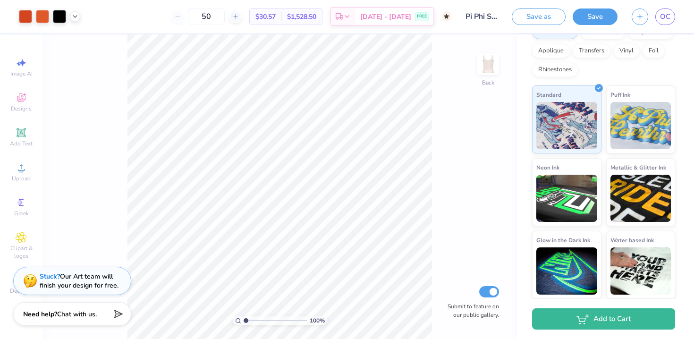
click at [134, 287] on div "Art colors 50 $30.57 Per Item $1,528.50 Total Est. Delivery Oct 19 - 22 FREE De…" at bounding box center [347, 169] width 694 height 339
click at [107, 209] on div "100 % Back Submit to feature on our public gallery." at bounding box center [279, 186] width 474 height 304
click at [466, 17] on input "Pi Phi Slope Day 2025" at bounding box center [481, 16] width 46 height 19
click at [636, 18] on icon "button" at bounding box center [640, 15] width 8 height 8
